Goal: Information Seeking & Learning: Check status

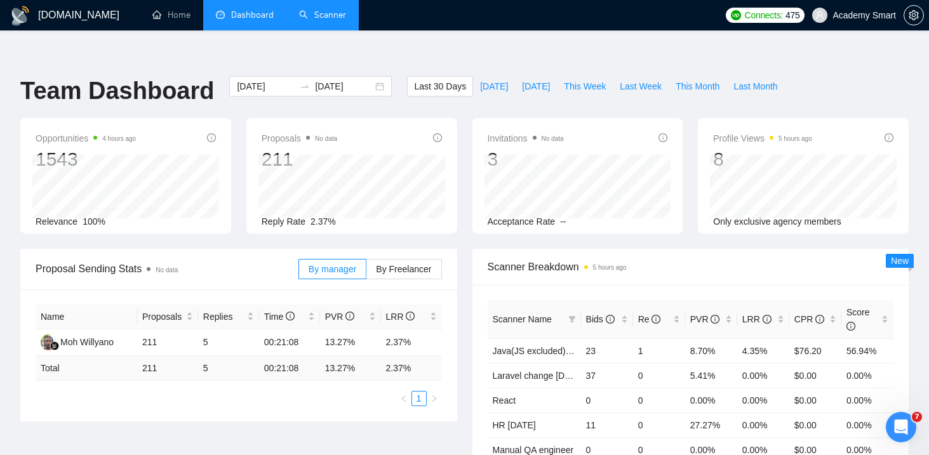
click at [312, 17] on link "Scanner" at bounding box center [322, 15] width 47 height 11
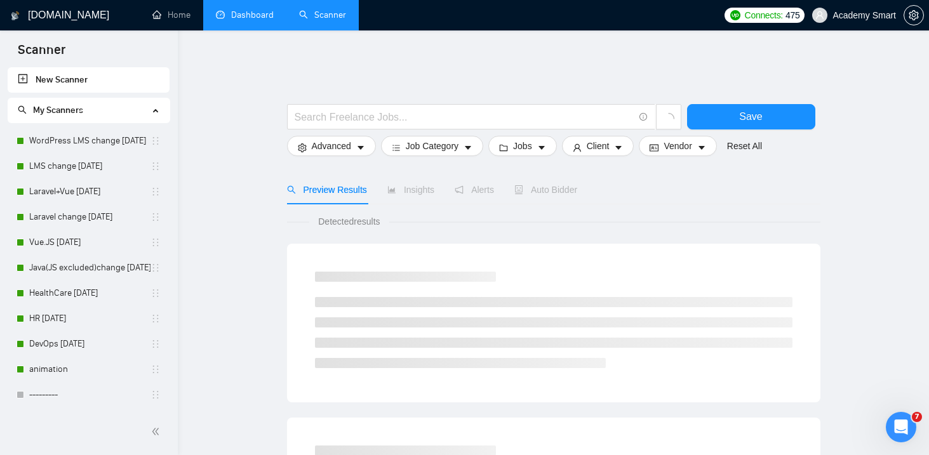
click at [251, 13] on link "Dashboard" at bounding box center [245, 15] width 58 height 11
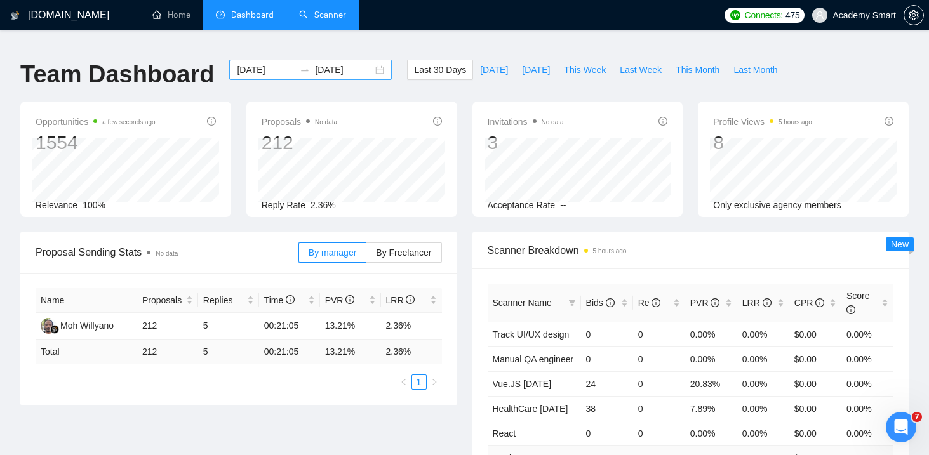
click at [261, 63] on input "[DATE]" at bounding box center [266, 70] width 58 height 14
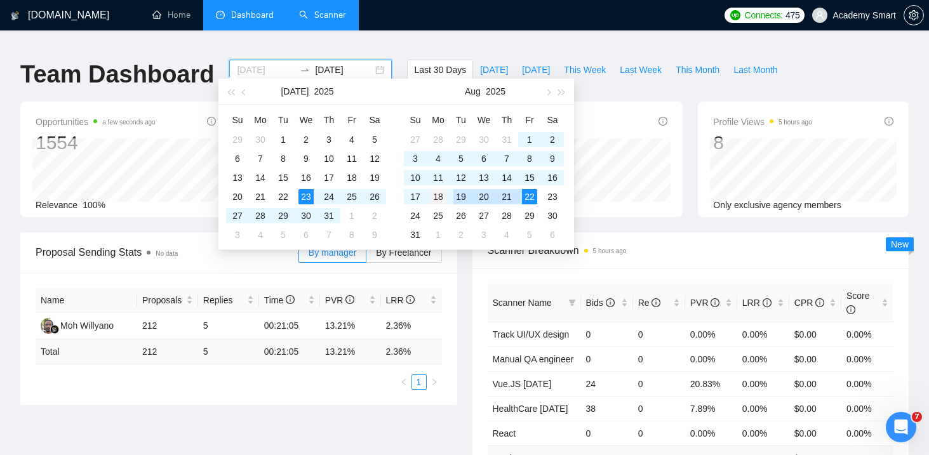
type input "[DATE]"
click at [440, 194] on div "18" at bounding box center [438, 196] width 15 height 15
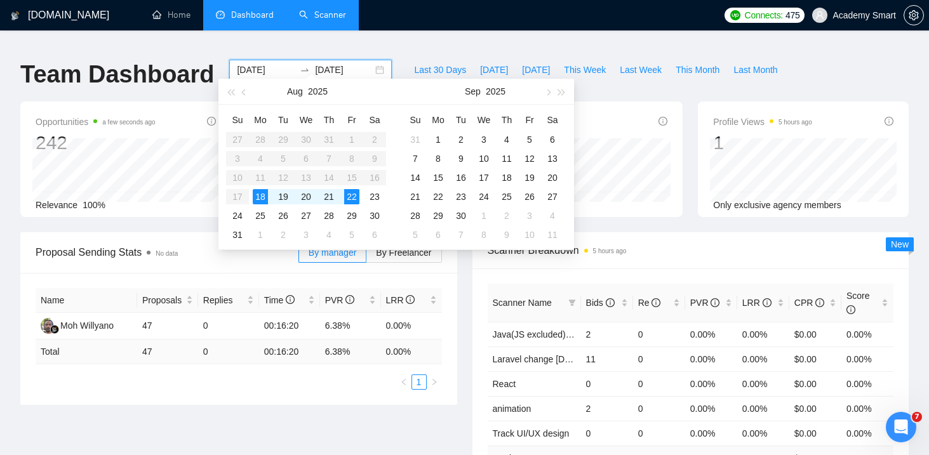
type input "[DATE]"
click at [840, 60] on div "Team Dashboard [DATE] [DATE] Last 30 Days [DATE] [DATE] This Week Last Week Thi…" at bounding box center [465, 81] width 904 height 42
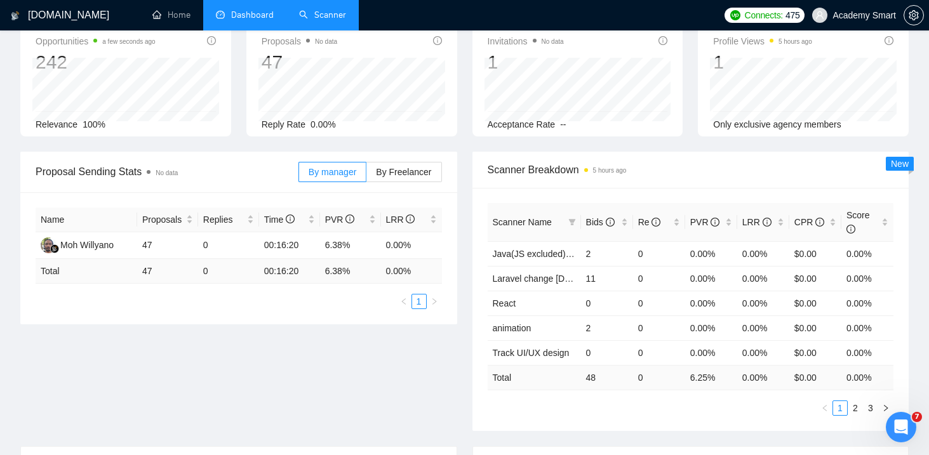
scroll to position [92, 0]
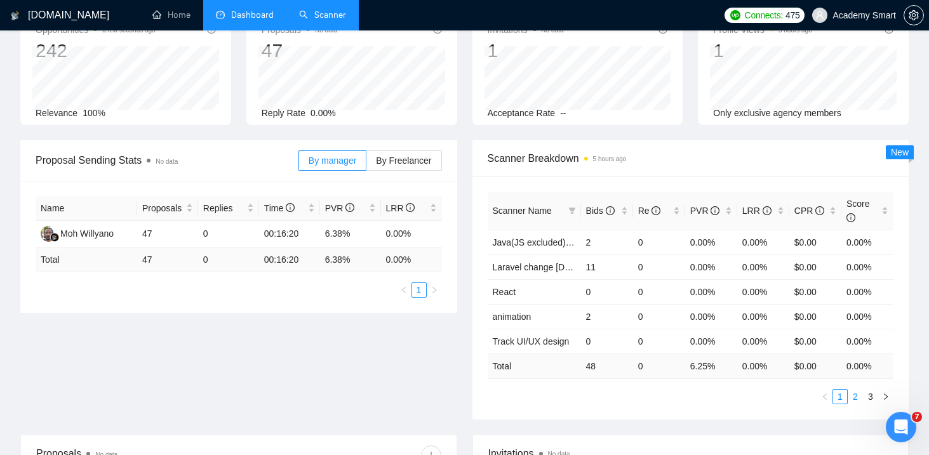
click at [858, 390] on link "2" at bounding box center [856, 397] width 14 height 14
click at [870, 390] on link "3" at bounding box center [871, 397] width 14 height 14
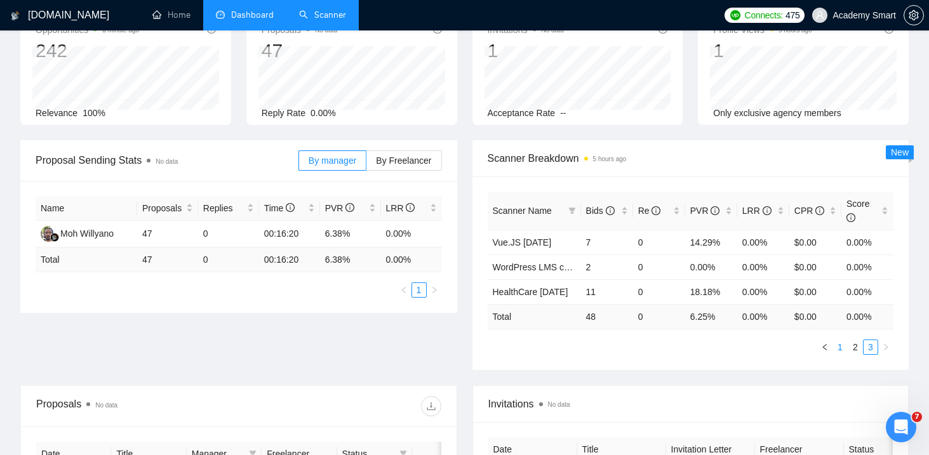
click at [839, 340] on link "1" at bounding box center [840, 347] width 14 height 14
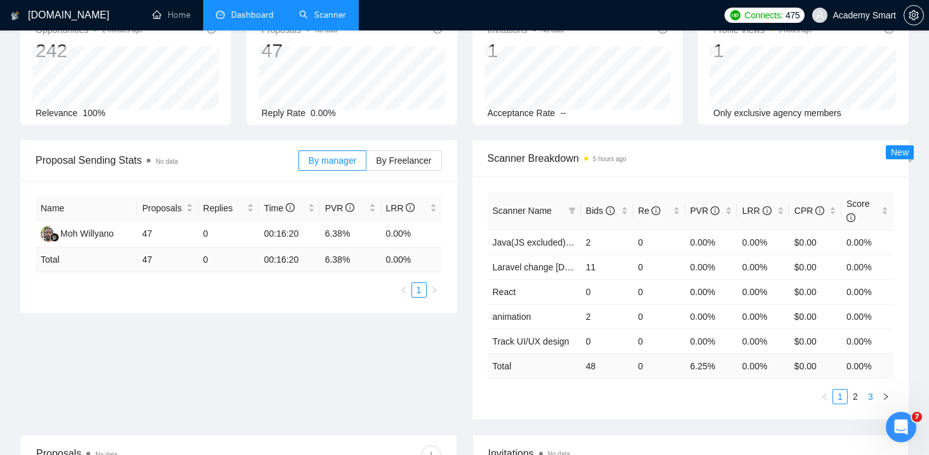
click at [870, 391] on link "3" at bounding box center [871, 397] width 14 height 14
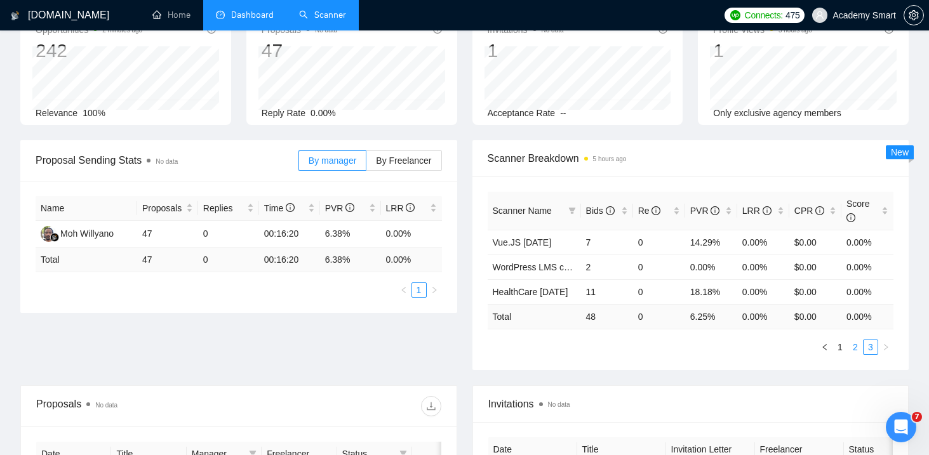
click at [854, 340] on link "2" at bounding box center [856, 347] width 14 height 14
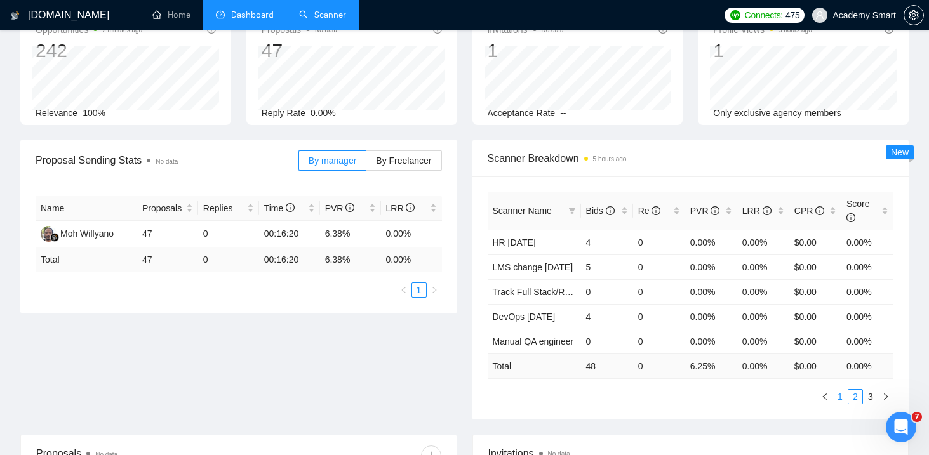
click at [839, 390] on link "1" at bounding box center [840, 397] width 14 height 14
click at [853, 390] on link "2" at bounding box center [856, 397] width 14 height 14
click at [868, 390] on link "3" at bounding box center [871, 397] width 14 height 14
